Goal: Task Accomplishment & Management: Use online tool/utility

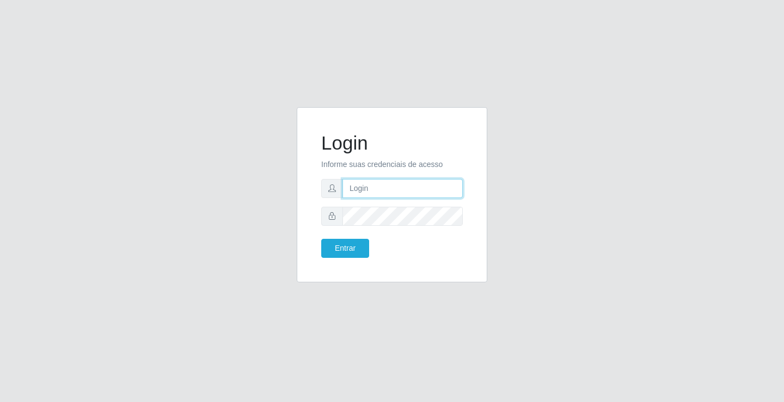
click at [369, 186] on input "text" at bounding box center [402, 188] width 120 height 19
type input "william@ideal"
click at [321, 239] on button "Entrar" at bounding box center [345, 248] width 48 height 19
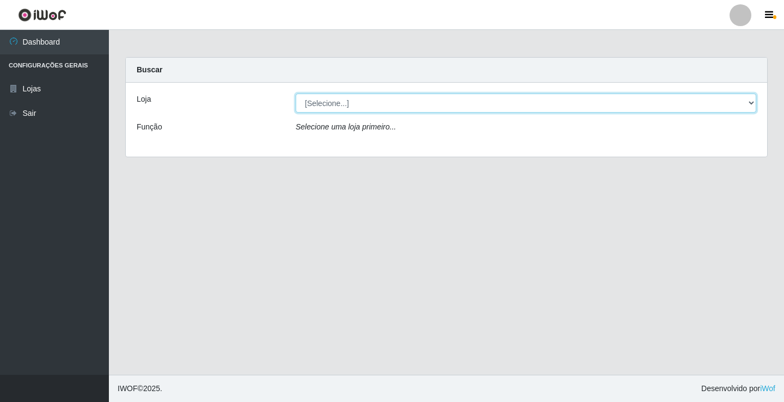
click at [337, 102] on select "[Selecione...] Ideal - Conceição" at bounding box center [525, 103] width 460 height 19
select select "231"
click at [295, 94] on select "[Selecione...] Ideal - Conceição" at bounding box center [525, 103] width 460 height 19
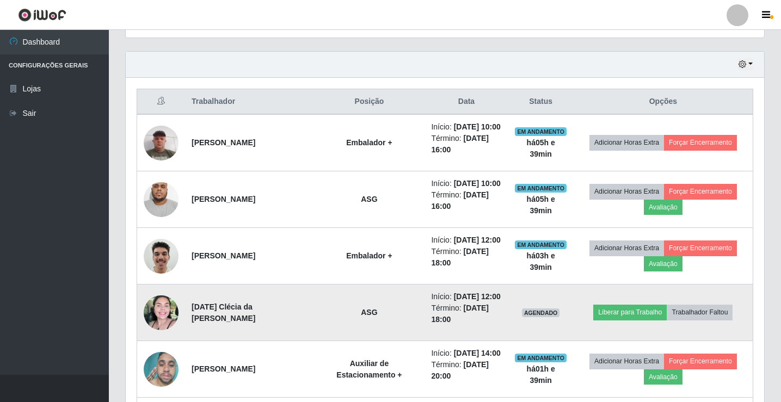
scroll to position [331, 0]
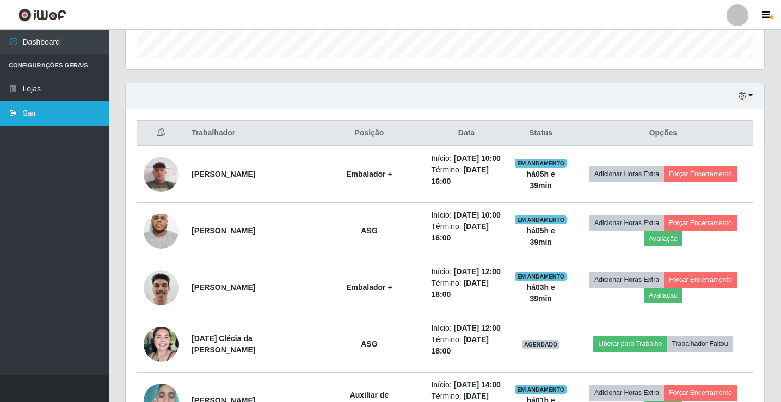
click at [43, 110] on link "Sair" at bounding box center [54, 113] width 109 height 24
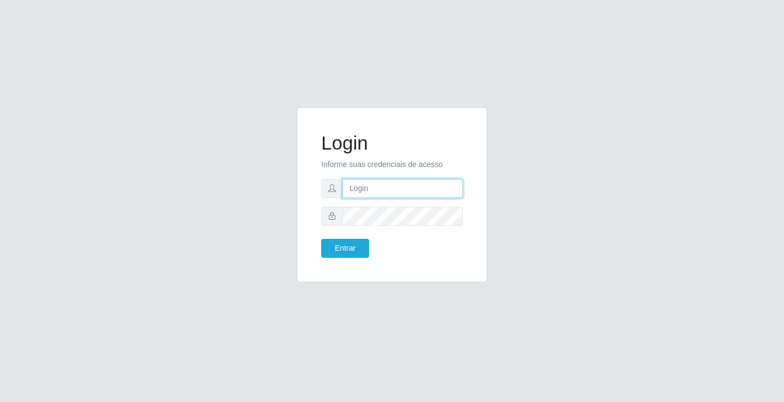
click at [372, 183] on input "text" at bounding box center [402, 188] width 120 height 19
type input "[PERSON_NAME]"
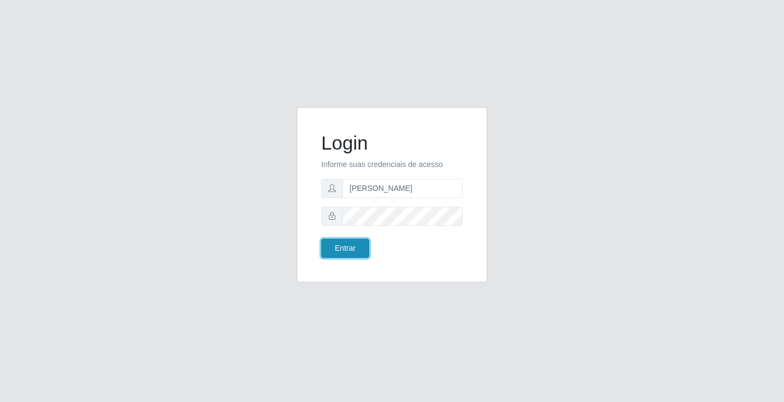
click at [342, 241] on button "Entrar" at bounding box center [345, 248] width 48 height 19
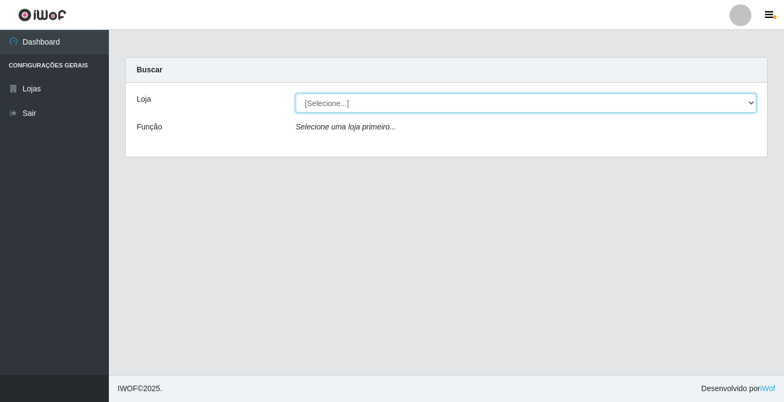
click at [361, 106] on select "[Selecione...] Ideal - Conceição" at bounding box center [525, 103] width 460 height 19
select select "231"
click at [295, 94] on select "[Selecione...] Ideal - Conceição" at bounding box center [525, 103] width 460 height 19
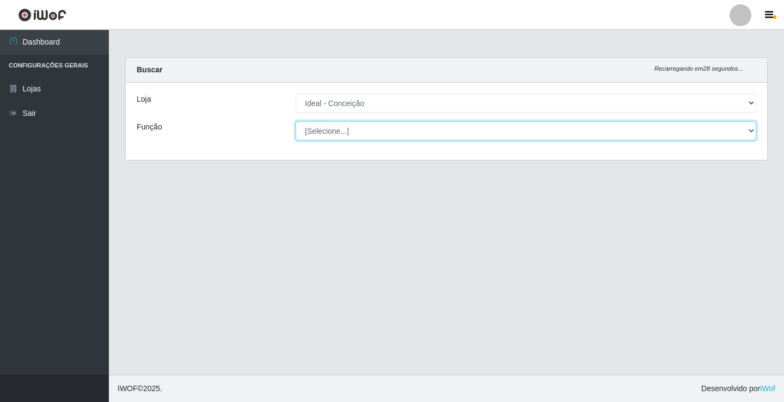
drag, startPoint x: 361, startPoint y: 112, endPoint x: 360, endPoint y: 134, distance: 21.8
click at [360, 134] on select "[Selecione...] ASG ASG + ASG ++ Auxiliar de Estacionamento Auxiliar de Estacion…" at bounding box center [525, 130] width 460 height 19
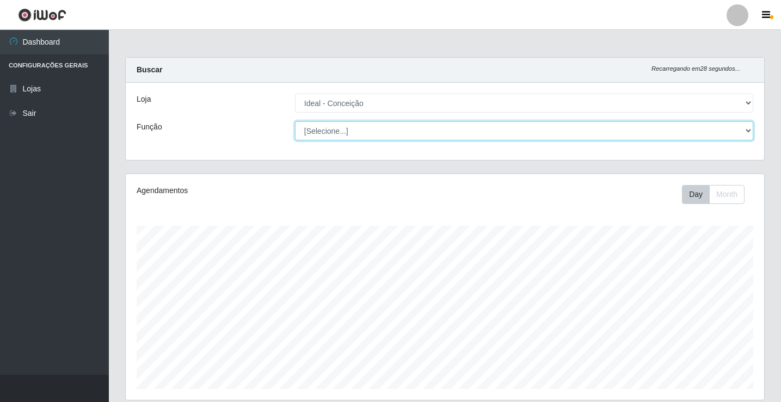
scroll to position [226, 638]
click at [295, 121] on select "[Selecione...] ASG ASG + ASG ++ Auxiliar de Estacionamento Auxiliar de Estacion…" at bounding box center [524, 130] width 458 height 19
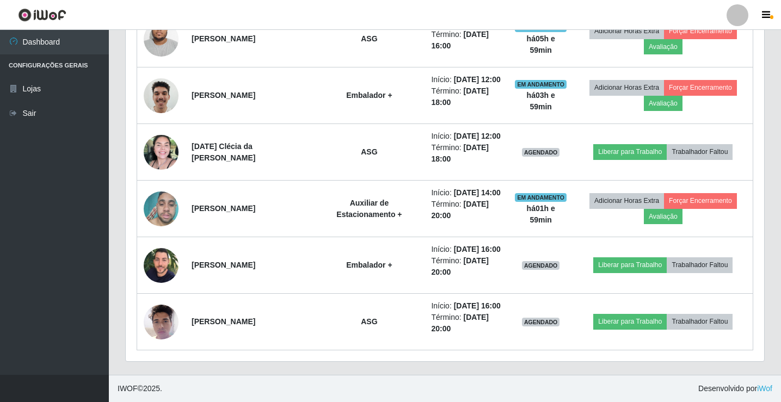
scroll to position [599, 0]
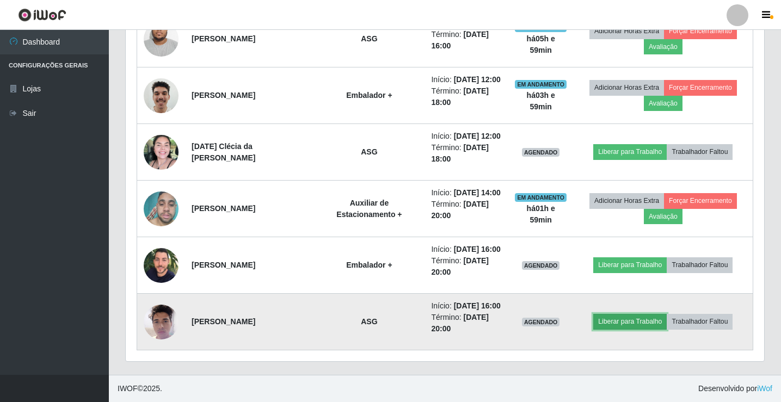
click at [617, 319] on button "Liberar para Trabalho" at bounding box center [629, 321] width 73 height 15
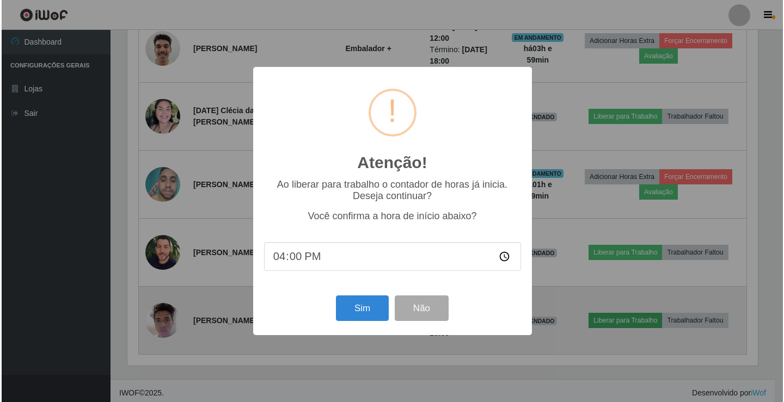
scroll to position [226, 633]
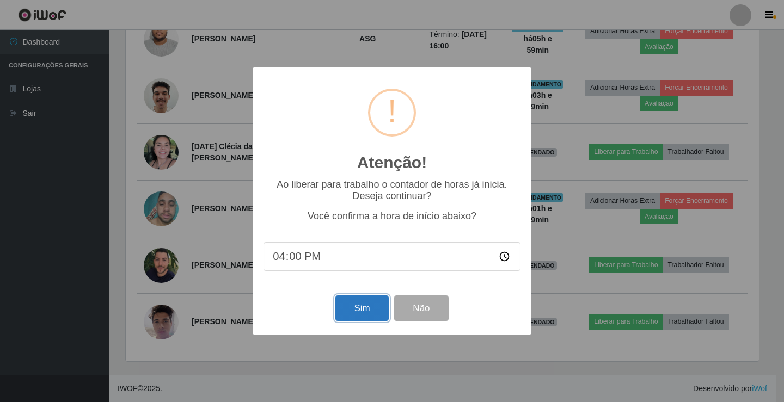
click at [345, 304] on button "Sim" at bounding box center [361, 308] width 53 height 26
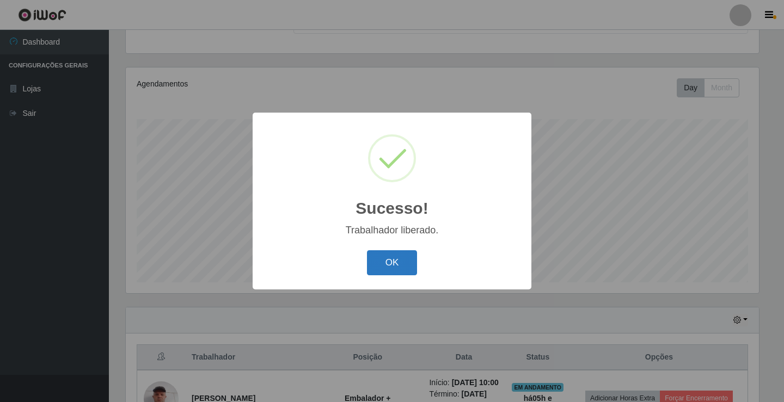
click at [405, 260] on button "OK" at bounding box center [392, 263] width 51 height 26
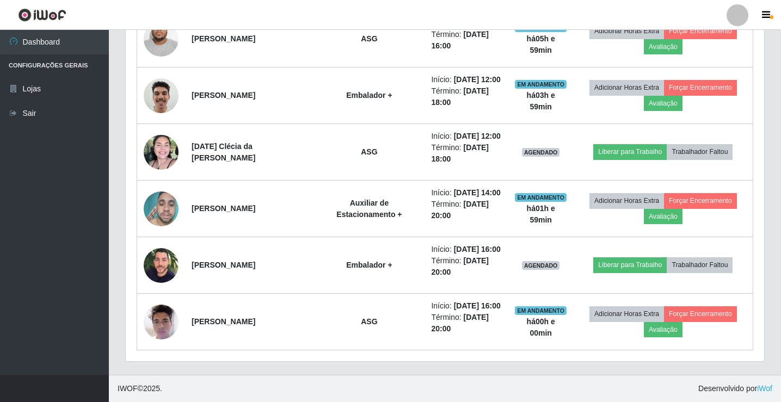
scroll to position [542, 0]
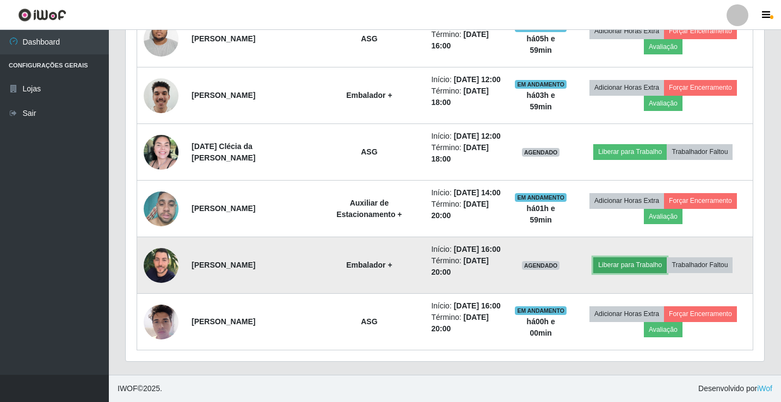
click at [626, 273] on button "Liberar para Trabalho" at bounding box center [629, 264] width 73 height 15
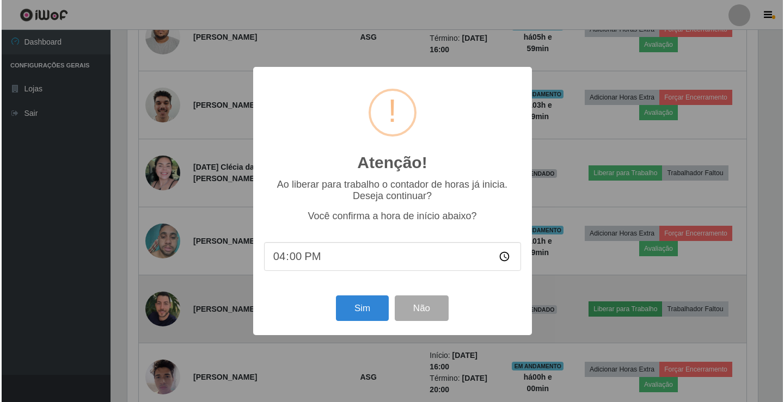
scroll to position [226, 633]
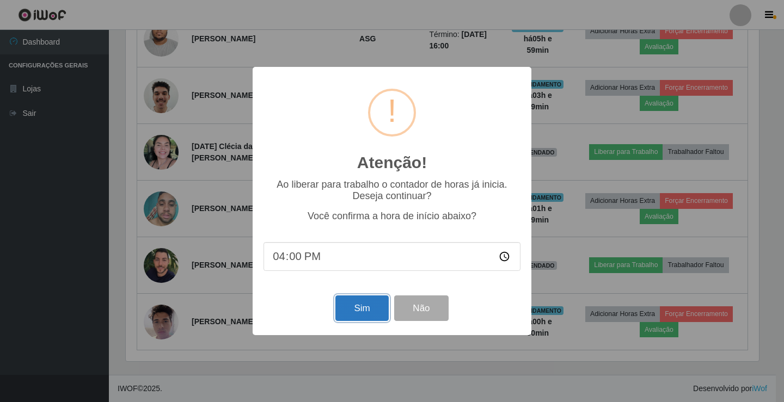
click at [346, 310] on button "Sim" at bounding box center [361, 308] width 53 height 26
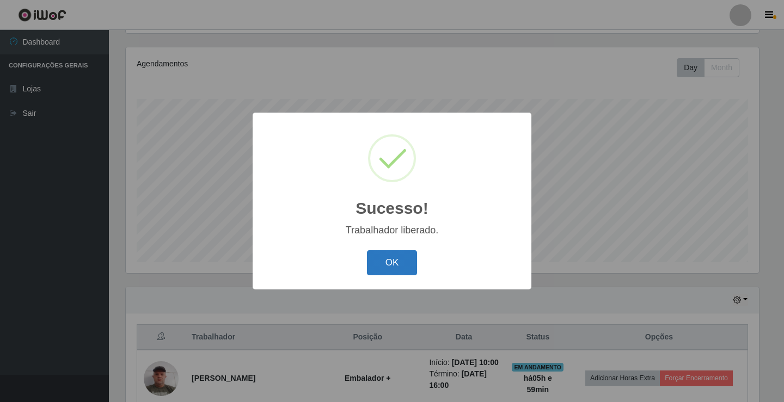
click at [404, 265] on button "OK" at bounding box center [392, 263] width 51 height 26
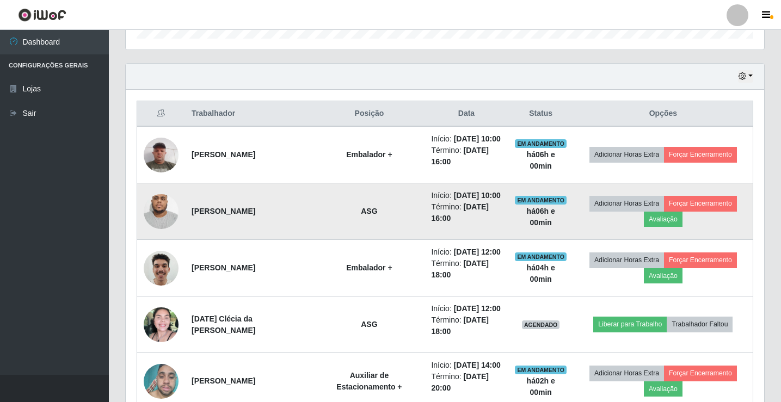
scroll to position [331, 0]
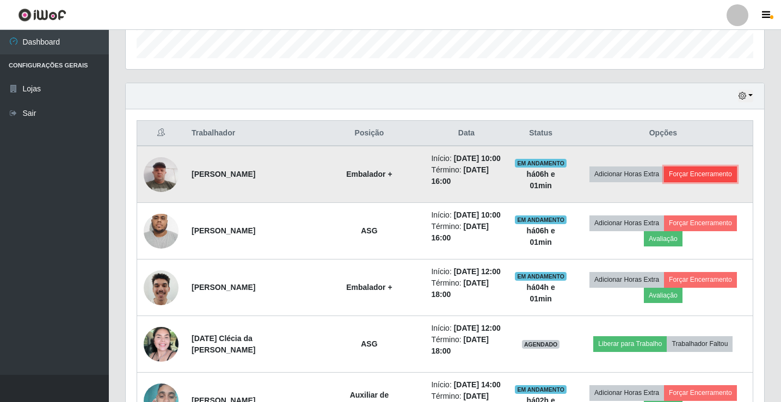
click at [699, 175] on button "Forçar Encerramento" at bounding box center [700, 174] width 73 height 15
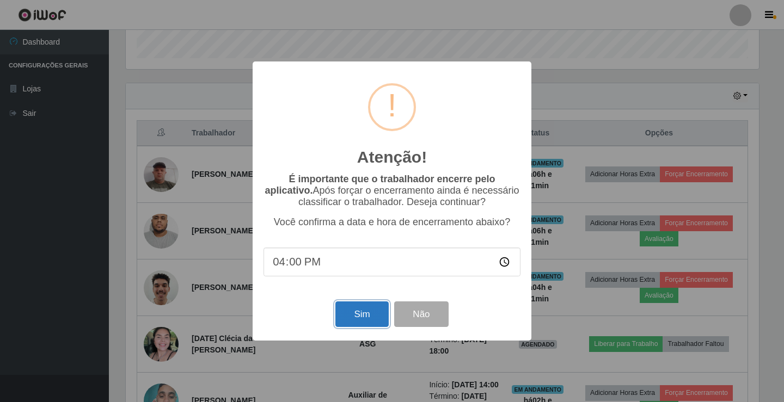
click at [358, 314] on button "Sim" at bounding box center [361, 314] width 53 height 26
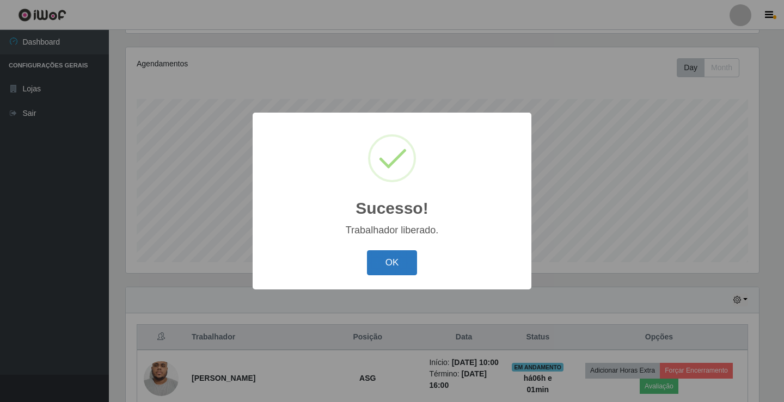
click at [380, 264] on button "OK" at bounding box center [392, 263] width 51 height 26
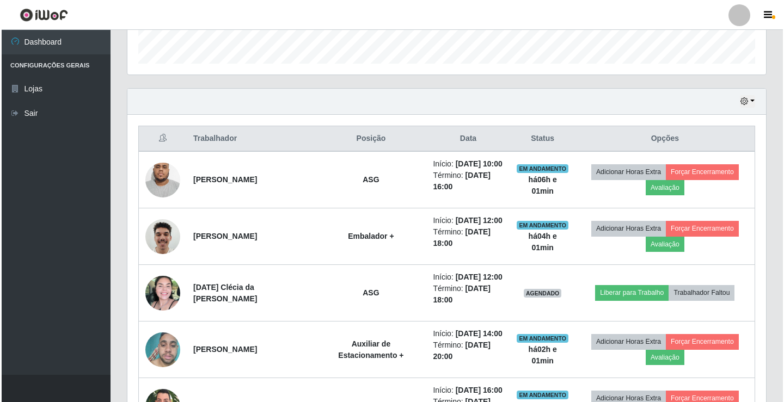
scroll to position [344, 0]
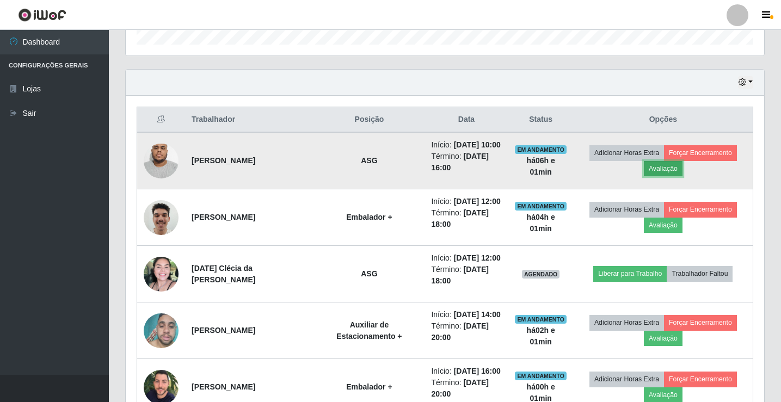
click at [664, 176] on button "Avaliação" at bounding box center [663, 168] width 39 height 15
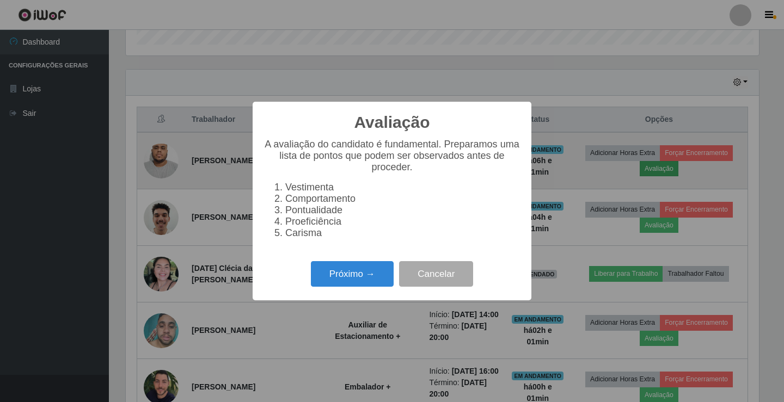
scroll to position [226, 633]
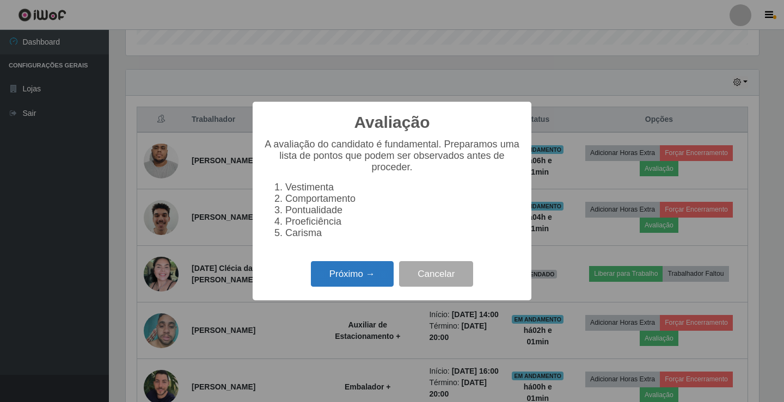
click at [344, 279] on button "Próximo →" at bounding box center [352, 274] width 83 height 26
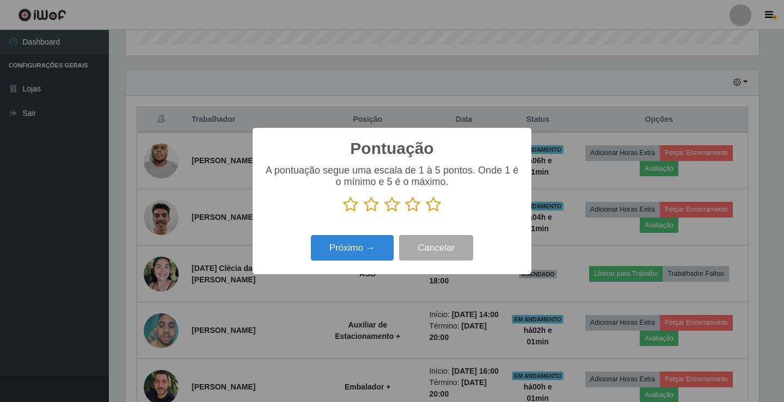
click at [432, 206] on icon at bounding box center [433, 204] width 15 height 16
click at [426, 213] on input "radio" at bounding box center [426, 213] width 0 height 0
click at [328, 257] on button "Próximo →" at bounding box center [352, 248] width 83 height 26
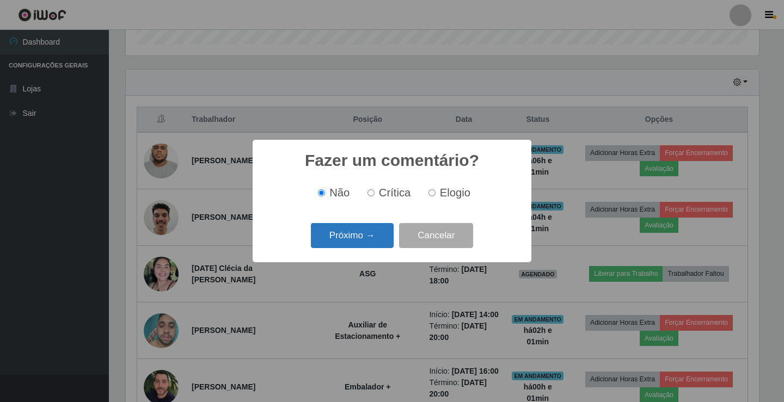
click at [333, 242] on button "Próximo →" at bounding box center [352, 236] width 83 height 26
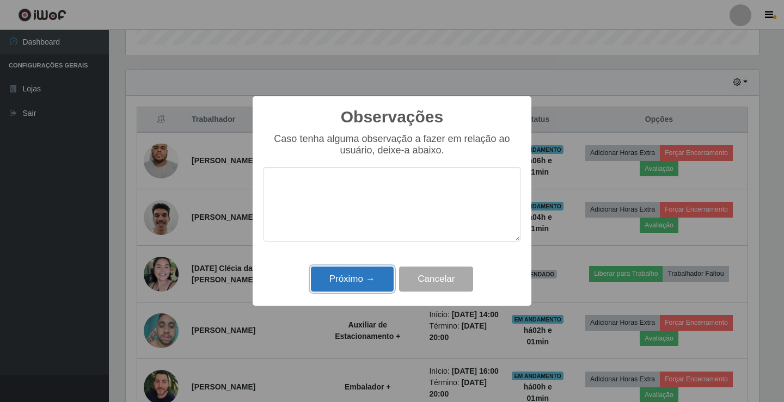
click at [333, 277] on button "Próximo →" at bounding box center [352, 280] width 83 height 26
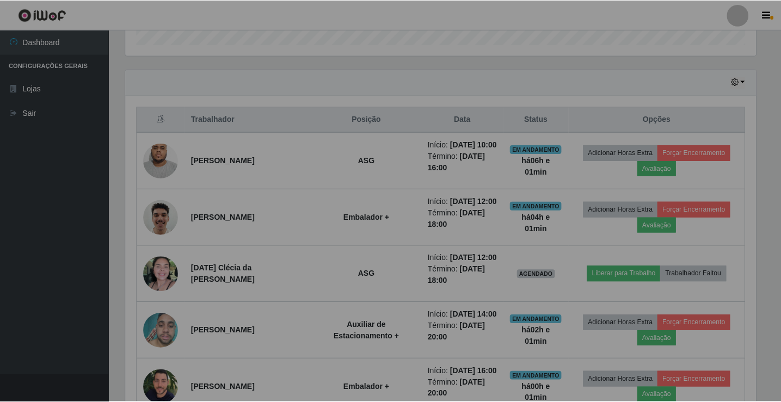
scroll to position [226, 638]
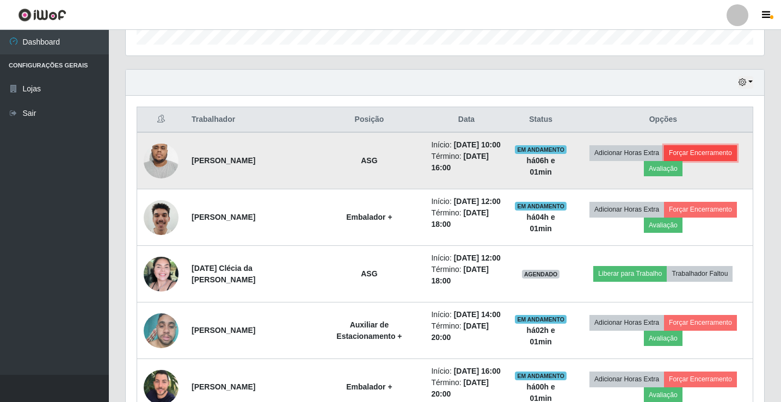
click at [680, 159] on button "Forçar Encerramento" at bounding box center [700, 152] width 73 height 15
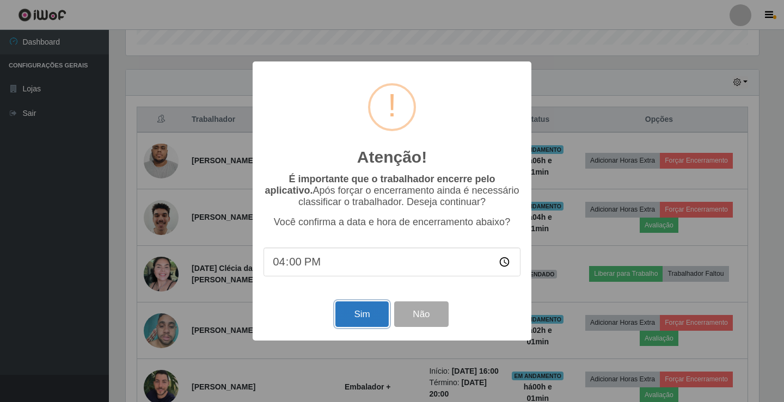
click at [361, 312] on button "Sim" at bounding box center [361, 314] width 53 height 26
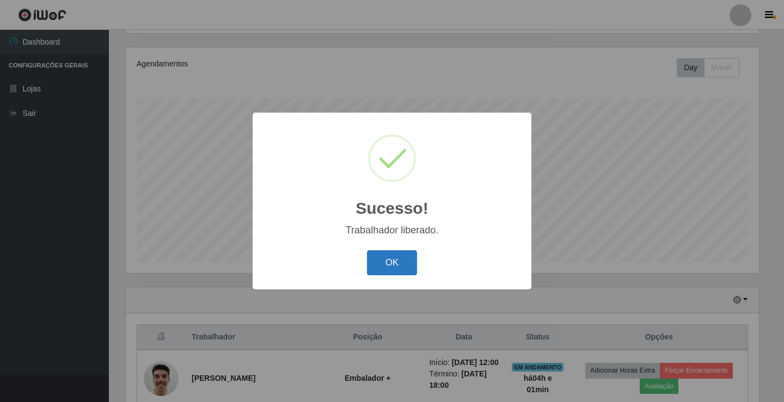
click at [379, 269] on button "OK" at bounding box center [392, 263] width 51 height 26
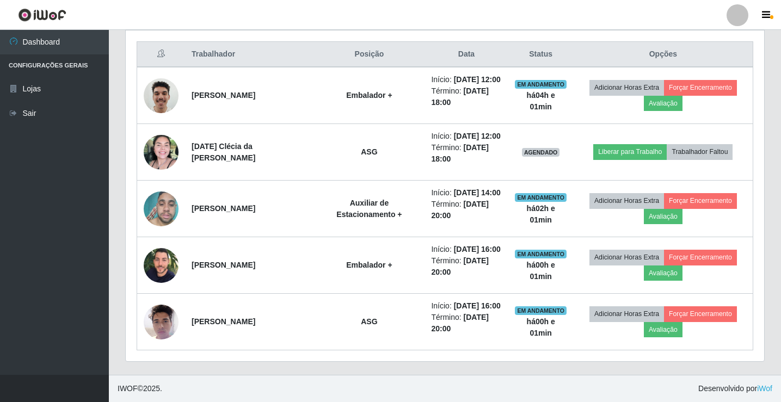
scroll to position [453, 0]
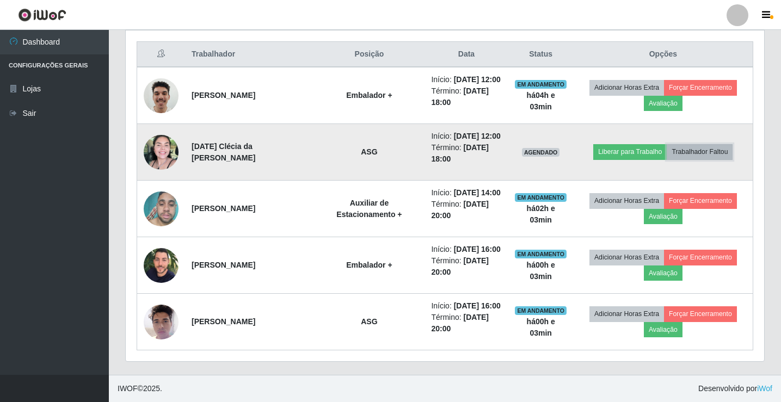
click at [706, 144] on button "Trabalhador Faltou" at bounding box center [700, 151] width 66 height 15
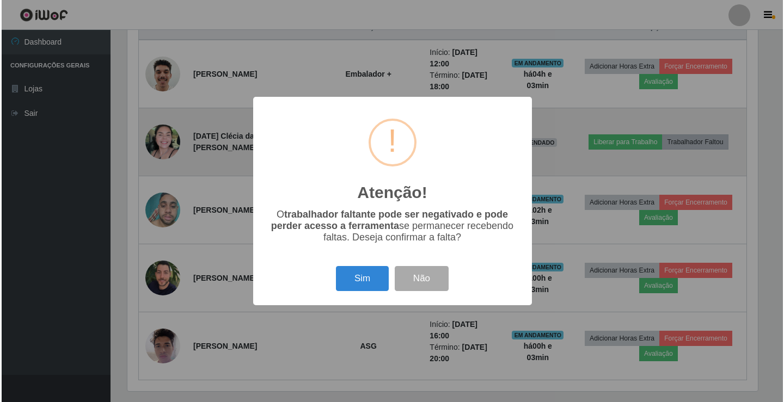
scroll to position [226, 633]
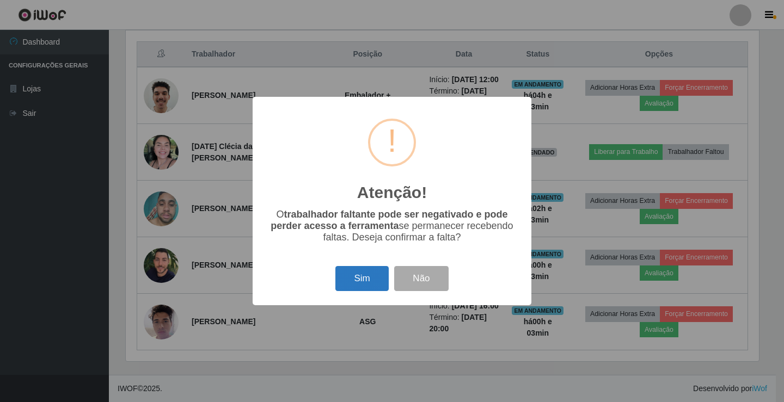
click at [364, 286] on button "Sim" at bounding box center [361, 279] width 53 height 26
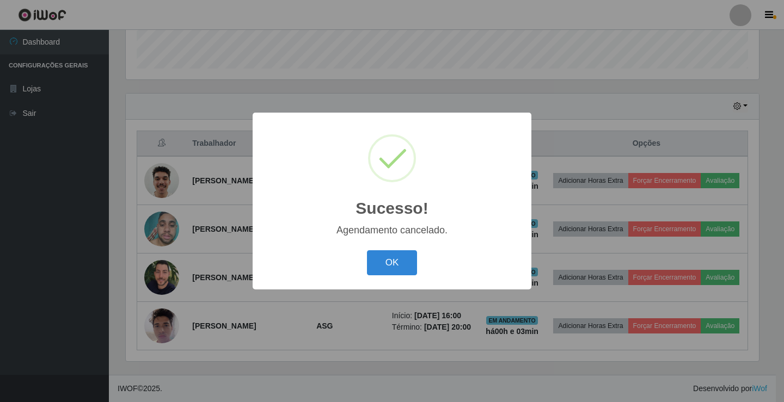
scroll to position [399, 0]
click at [380, 273] on button "OK" at bounding box center [392, 263] width 51 height 26
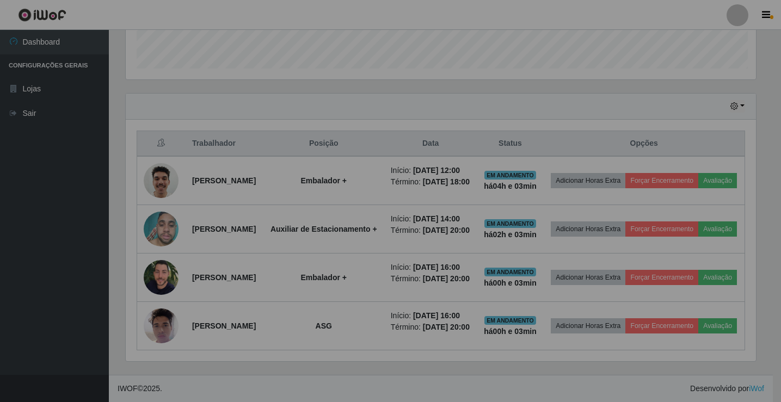
scroll to position [226, 638]
